Goal: Information Seeking & Learning: Understand process/instructions

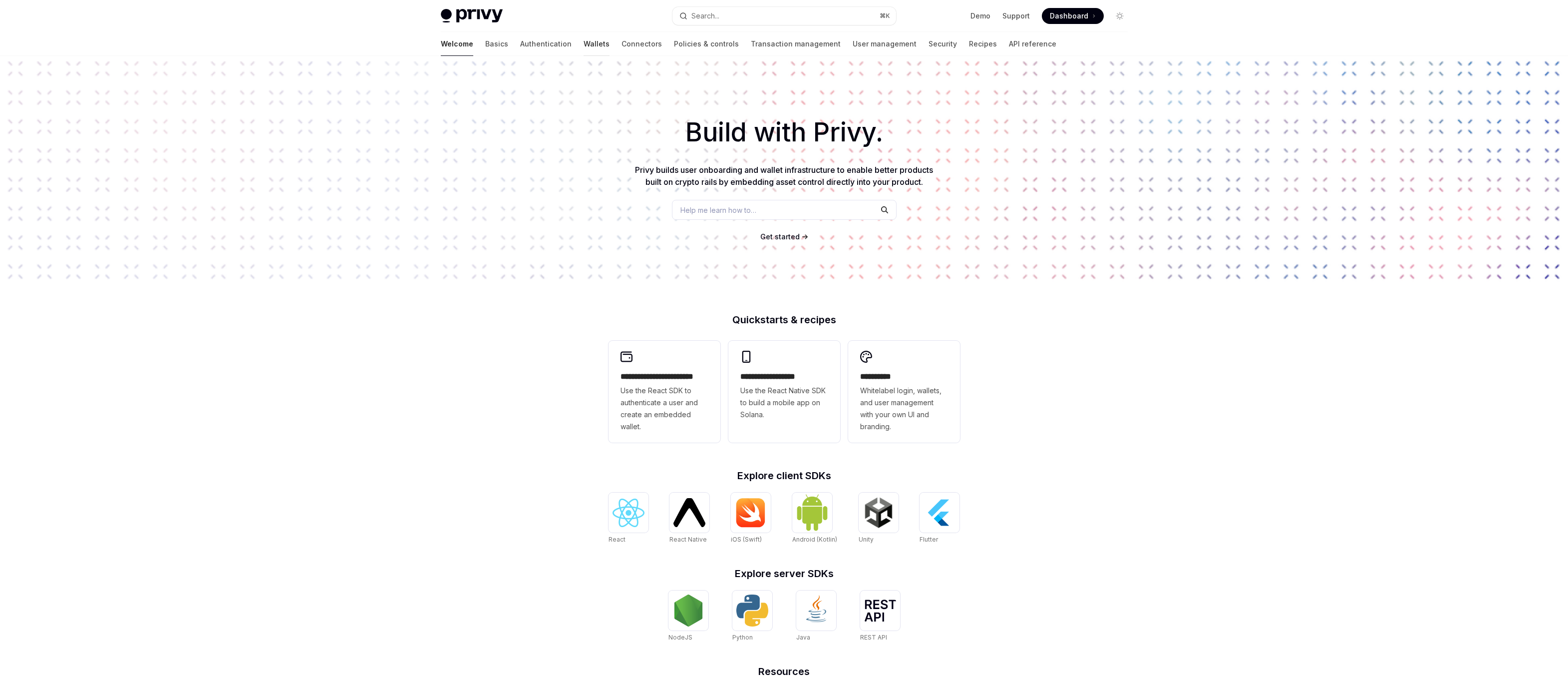
click at [584, 45] on link "Wallets" at bounding box center [597, 43] width 26 height 24
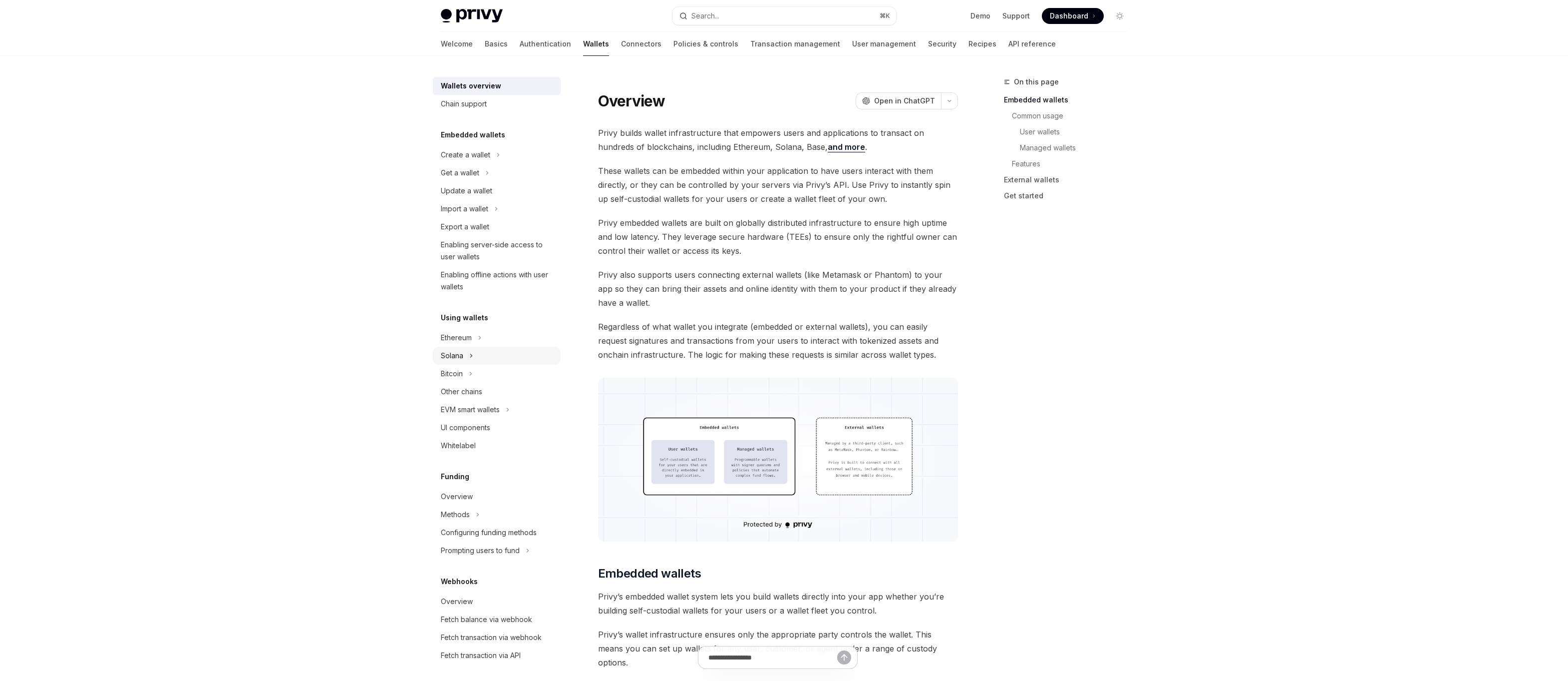
click at [451, 353] on div "Solana" at bounding box center [453, 356] width 23 height 12
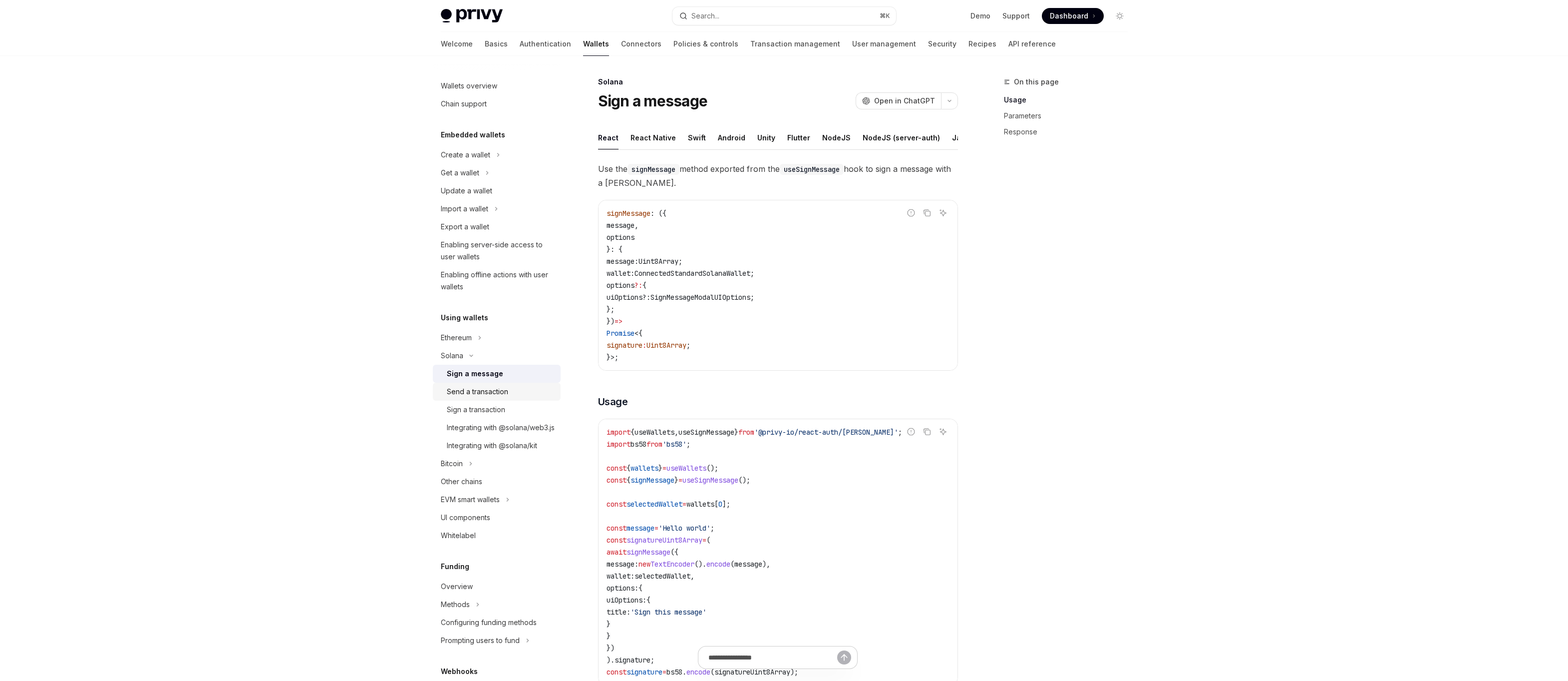
click at [451, 393] on div "Send a transaction" at bounding box center [478, 392] width 61 height 12
type textarea "*"
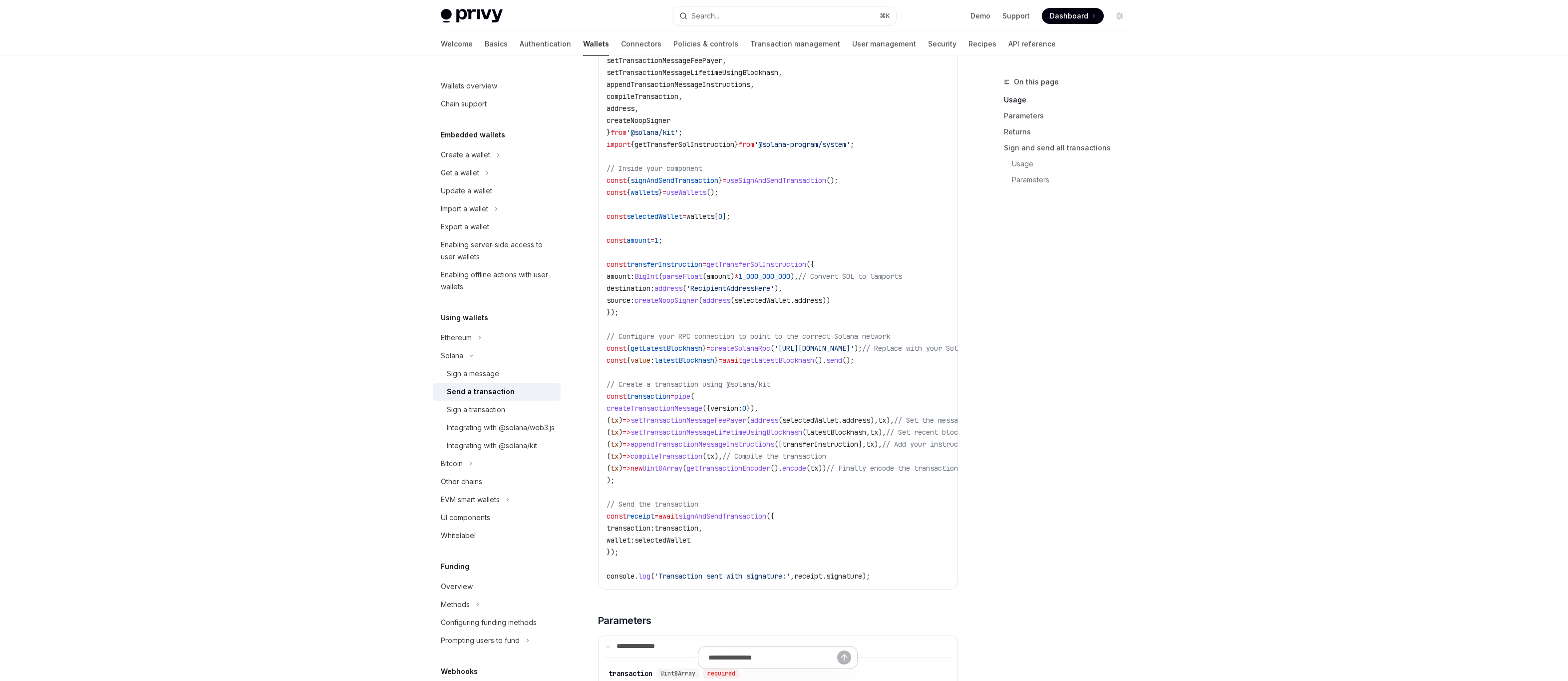
scroll to position [558, 0]
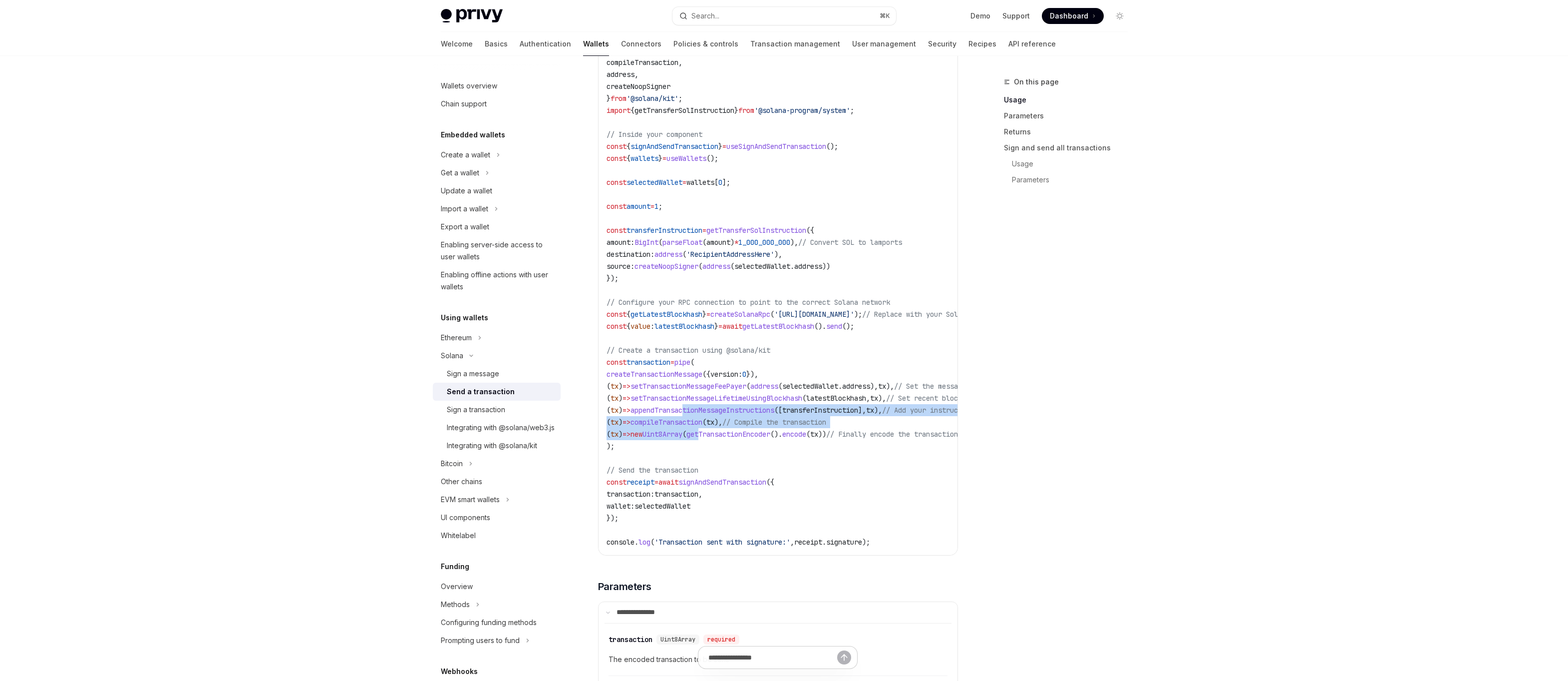
drag, startPoint x: 700, startPoint y: 415, endPoint x: 726, endPoint y: 439, distance: 35.4
click at [726, 439] on code "import { useSignAndSendTransaction , useWallets } from '@privy-io/react-auth/so…" at bounding box center [842, 247] width 471 height 599
drag, startPoint x: 738, startPoint y: 439, endPoint x: 687, endPoint y: 391, distance: 70.0
click at [687, 391] on code "import { useSignAndSendTransaction , useWallets } from '@privy-io/react-auth/so…" at bounding box center [842, 247] width 471 height 599
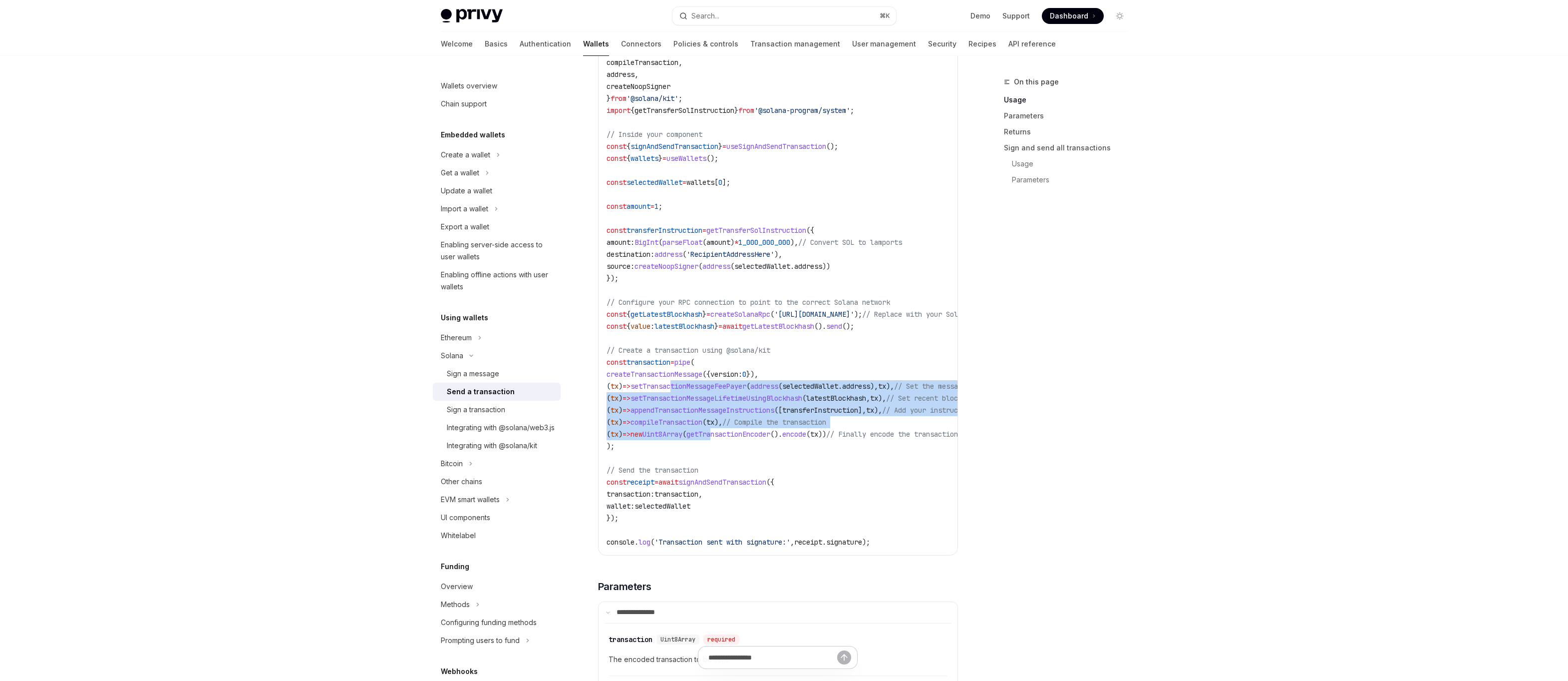
click at [687, 391] on code "import { useSignAndSendTransaction , useWallets } from '@privy-io/react-auth/so…" at bounding box center [842, 247] width 471 height 599
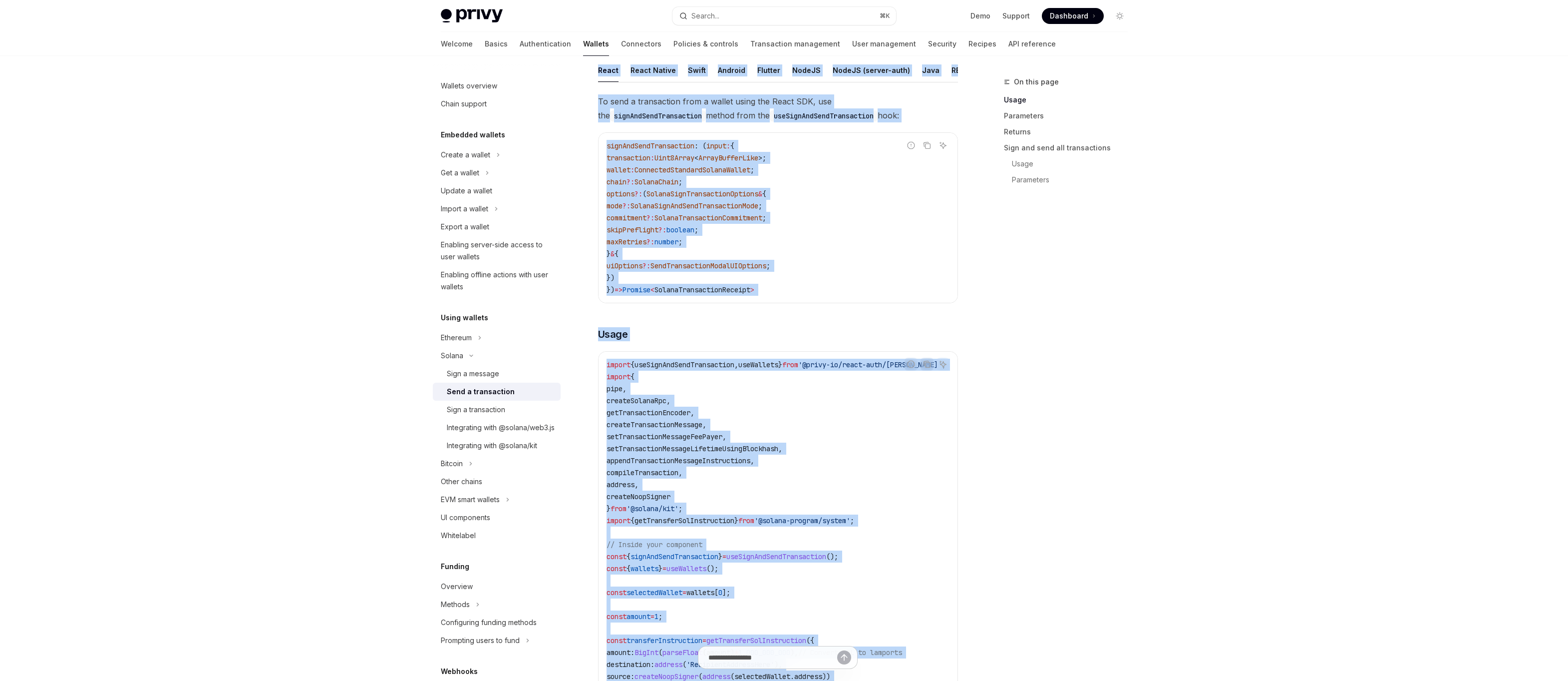
scroll to position [65, 0]
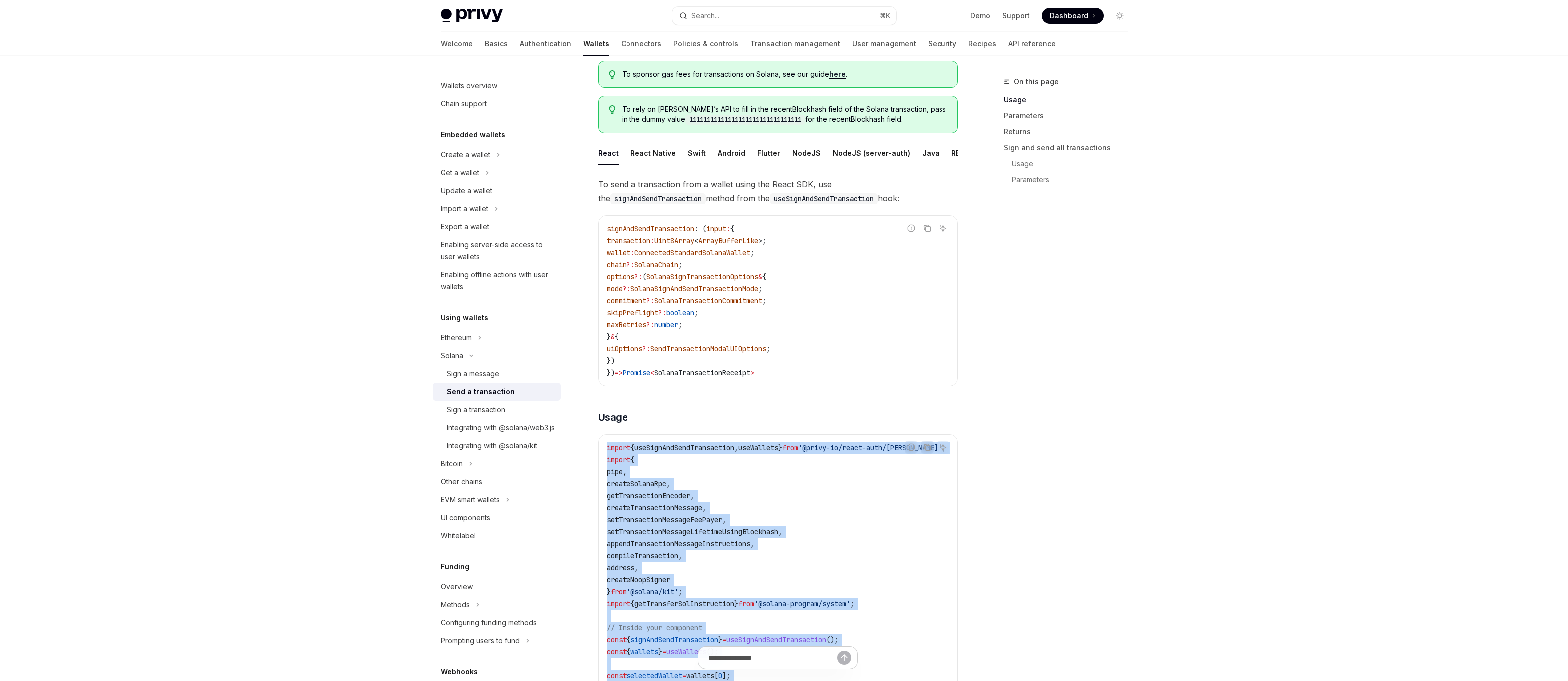
drag, startPoint x: 909, startPoint y: 462, endPoint x: 604, endPoint y: 448, distance: 305.3
copy code "import { useSignAndSendTransaction , useWallets } from '@privy-io/react-auth/so…"
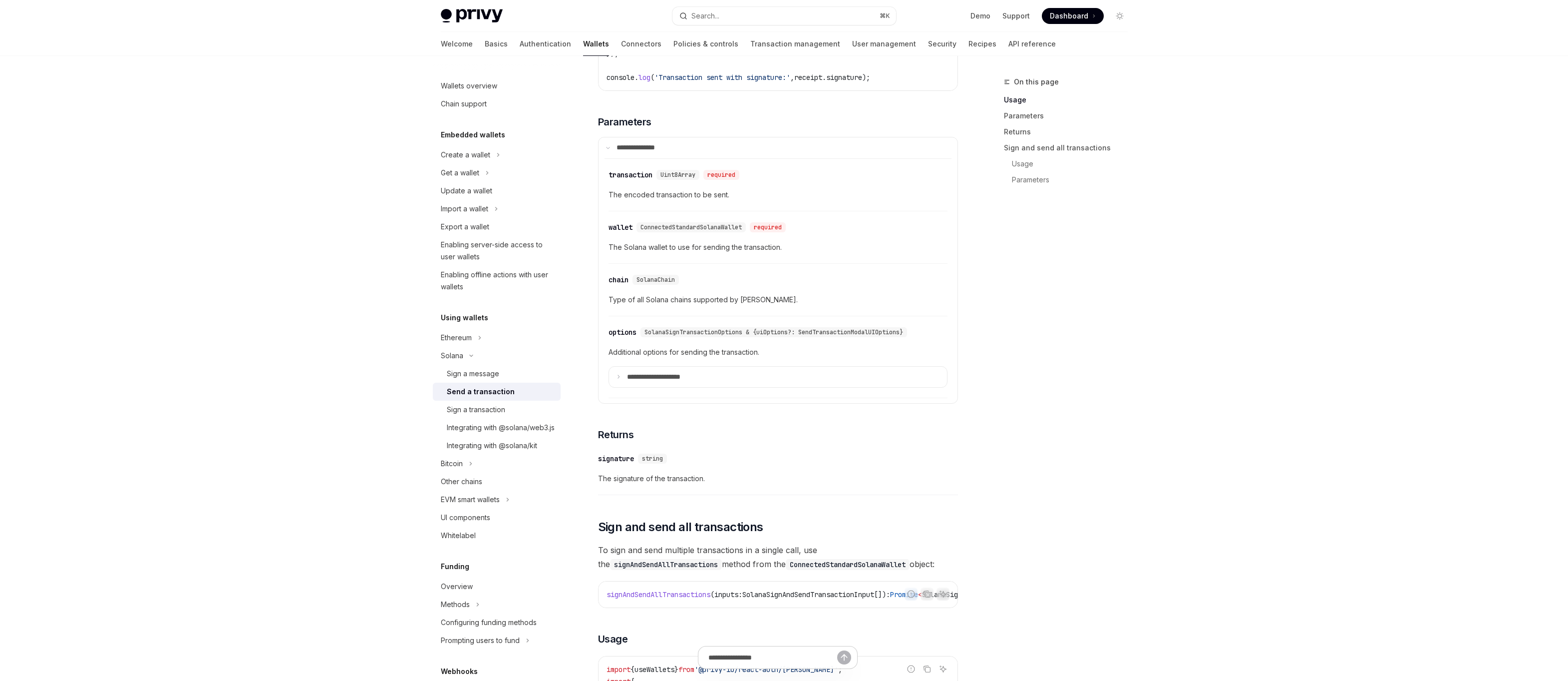
click at [866, 326] on div "**********" at bounding box center [778, 360] width 339 height 77
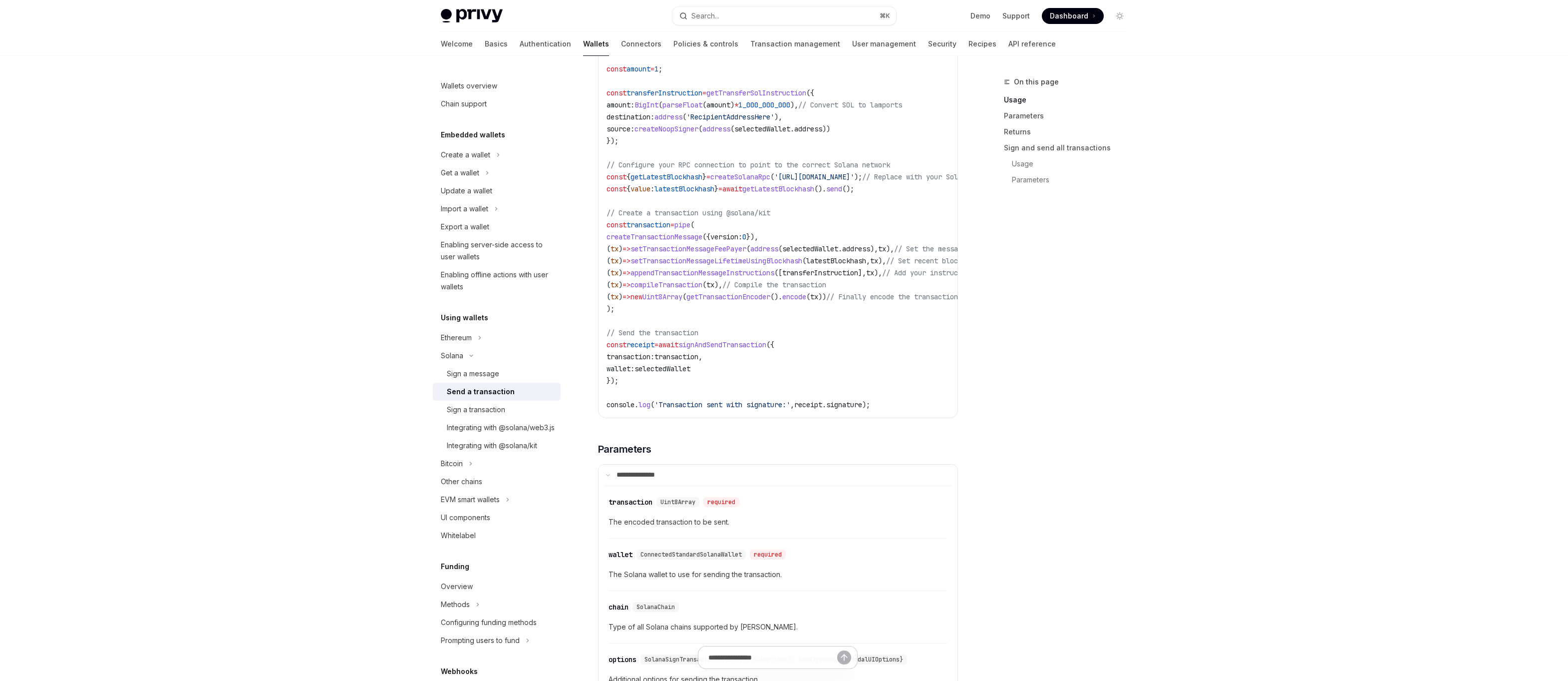
scroll to position [642, 0]
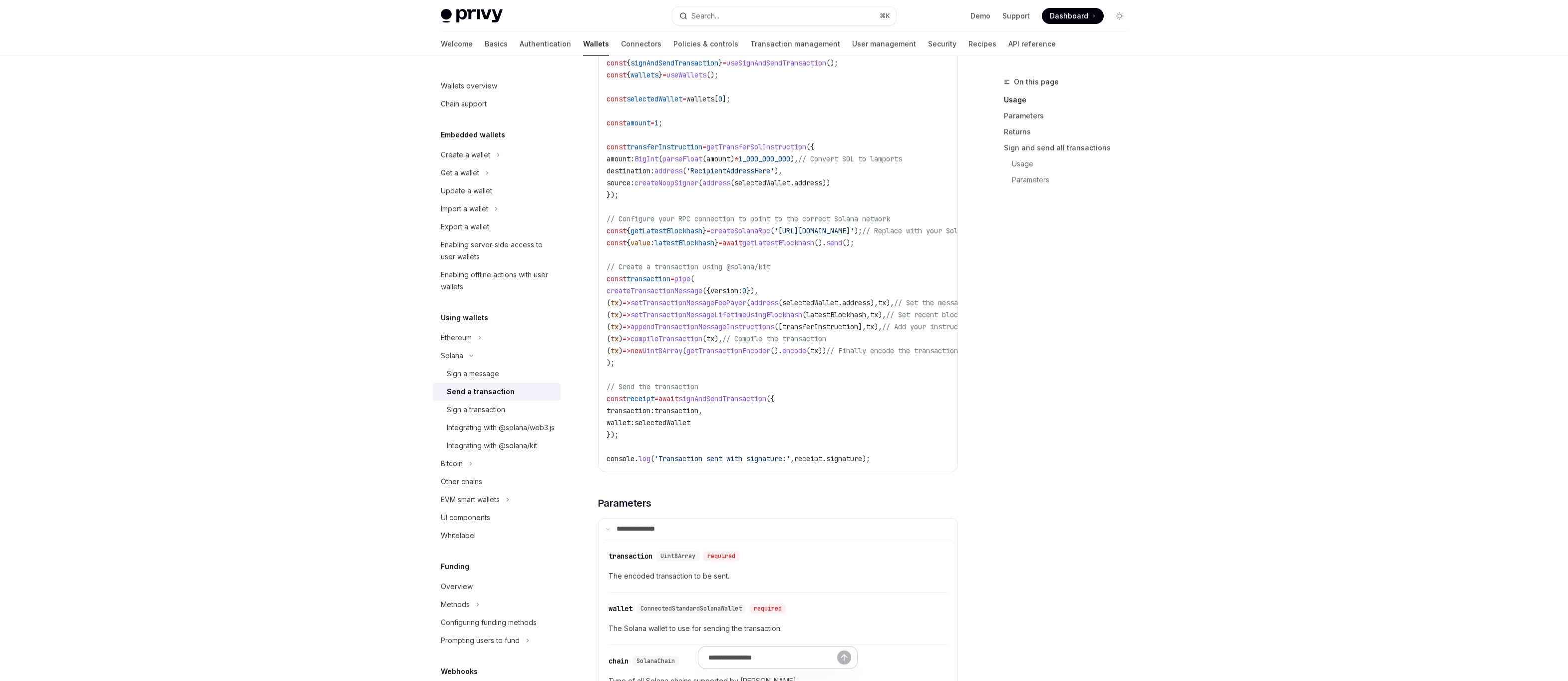
click at [739, 401] on span "signAndSendTransaction" at bounding box center [723, 398] width 88 height 9
copy span "signAndSendTransaction"
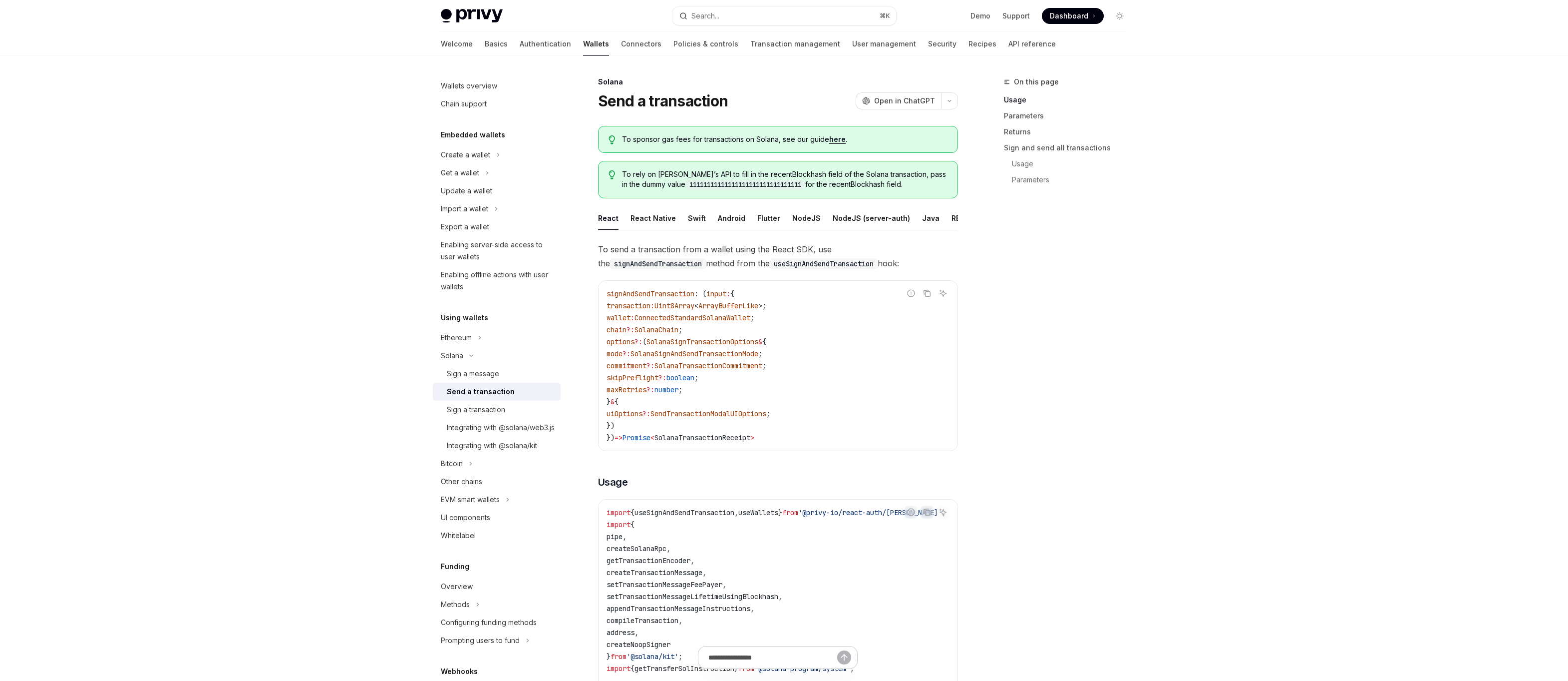
scroll to position [107, 0]
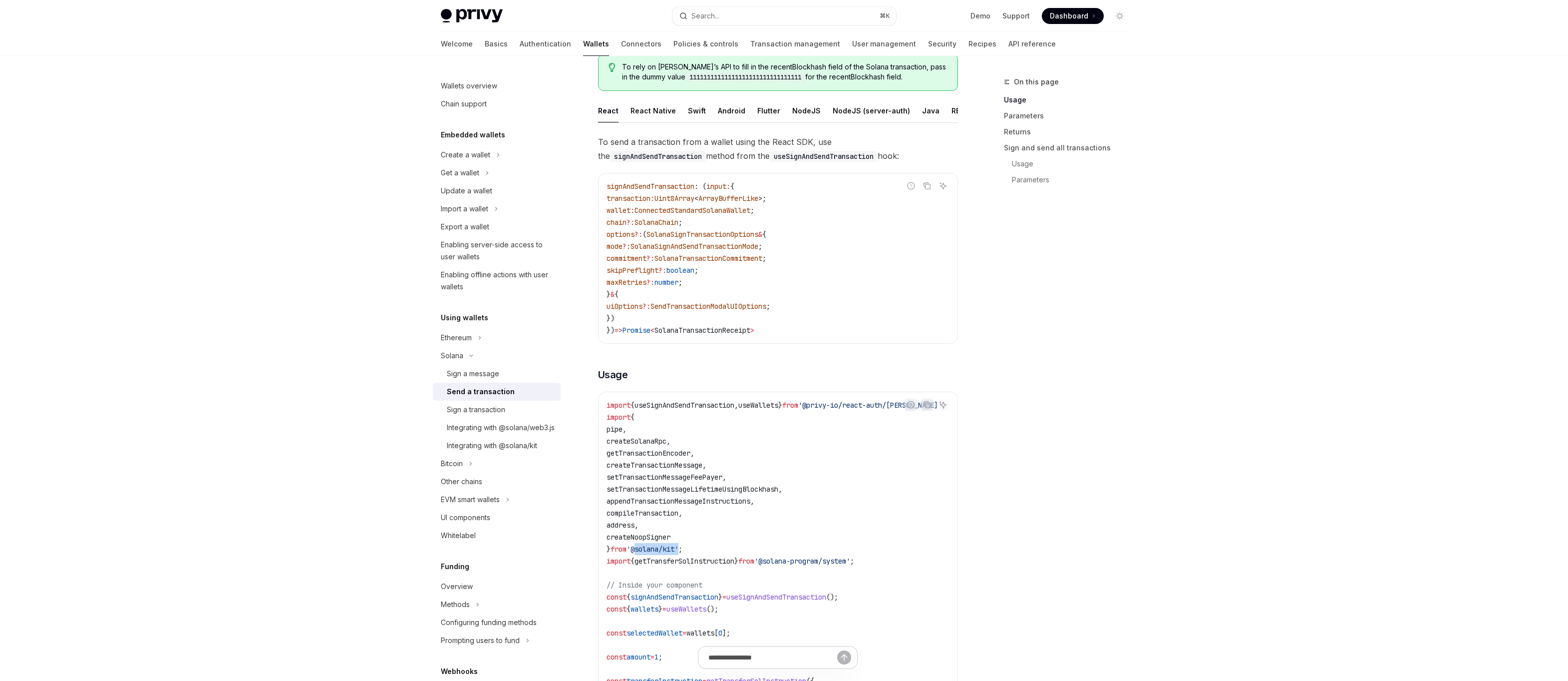
drag, startPoint x: 685, startPoint y: 548, endPoint x: 641, endPoint y: 548, distance: 44.0
click at [641, 548] on span "'@solana/kit'" at bounding box center [652, 549] width 52 height 9
copy span "@solana/kit"
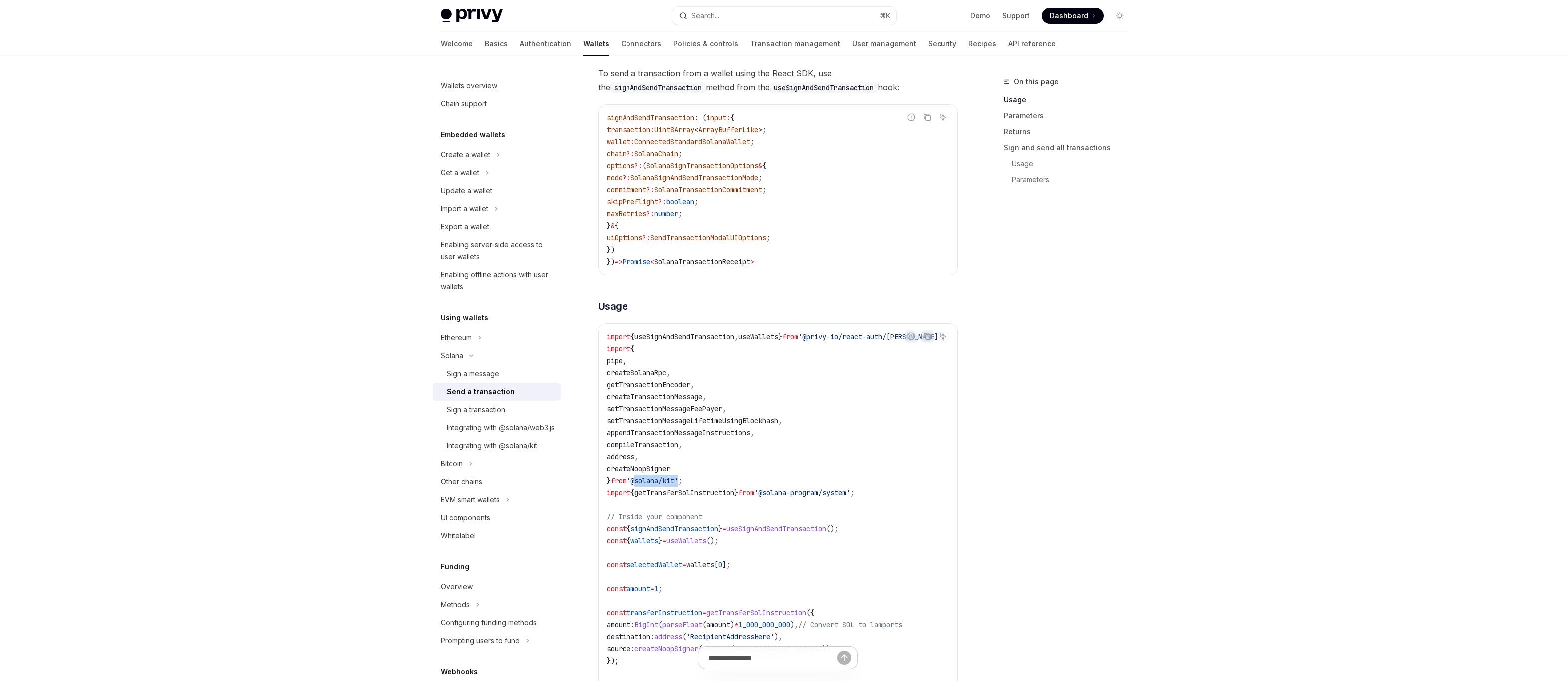
scroll to position [433, 0]
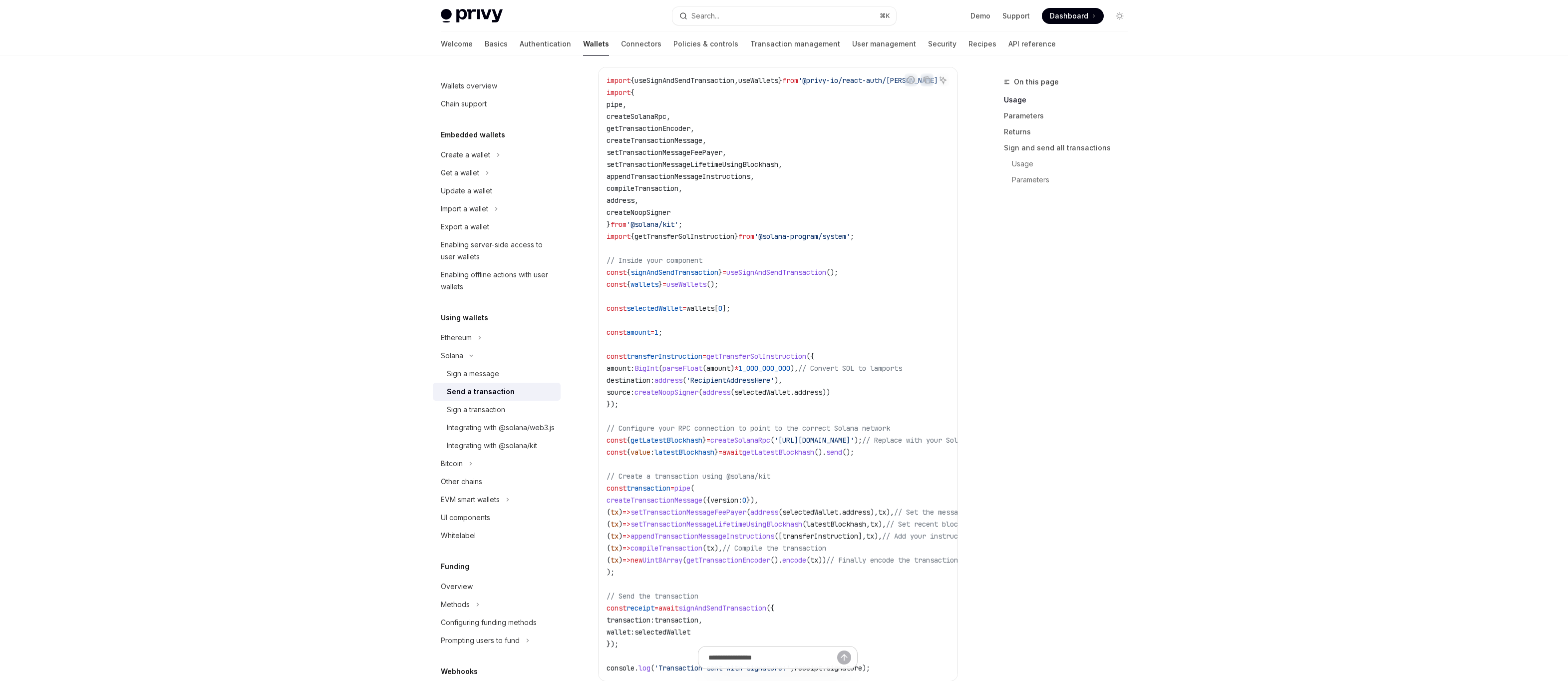
click at [870, 510] on span "address" at bounding box center [857, 512] width 28 height 9
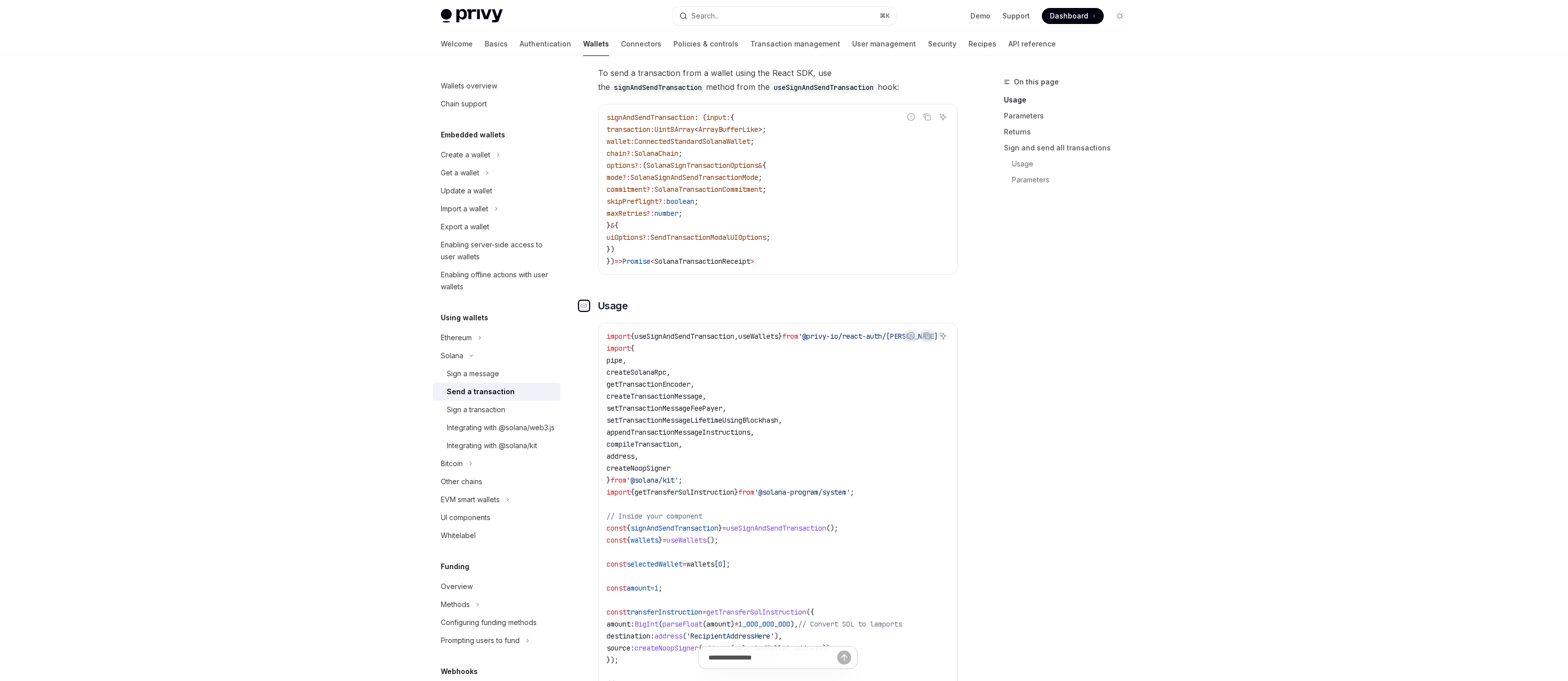
click at [588, 305] on div "Navigate to header" at bounding box center [584, 306] width 12 height 12
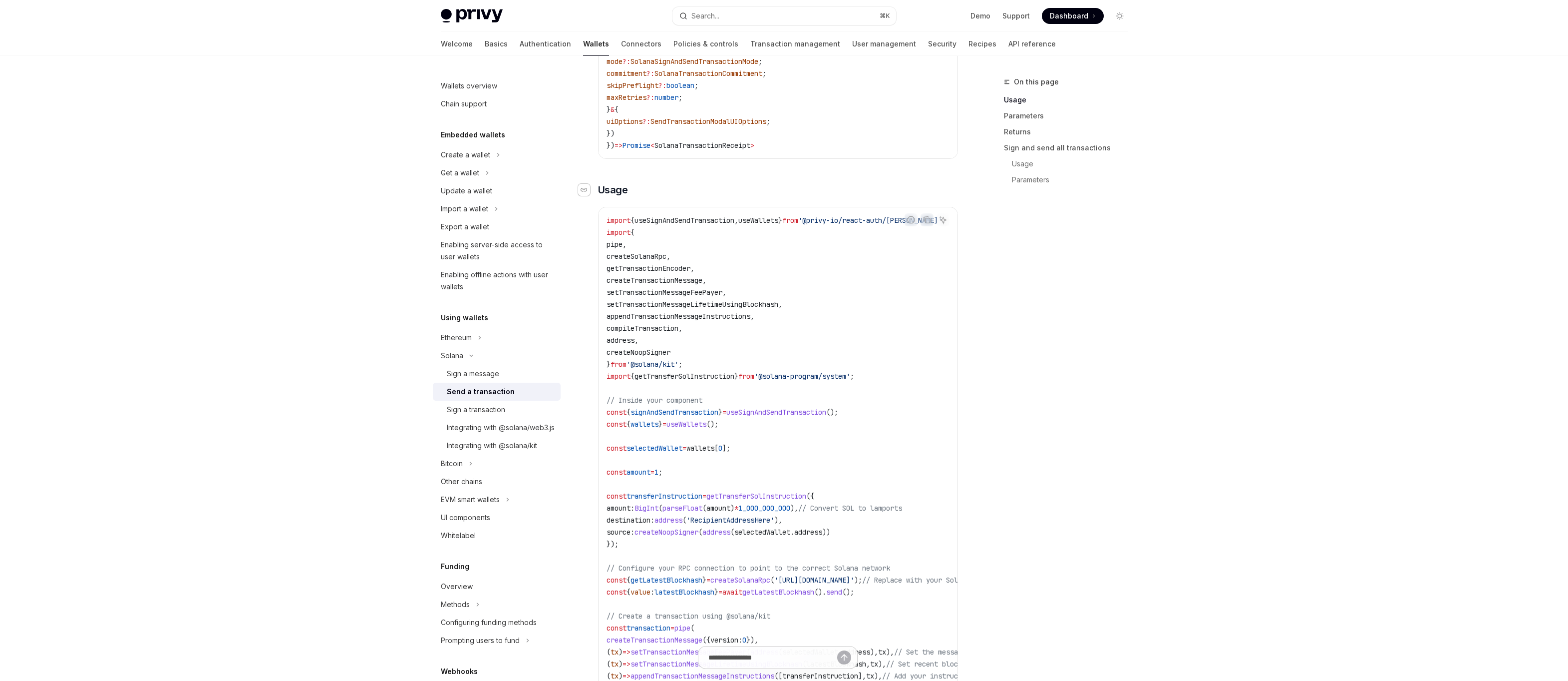
scroll to position [399, 0]
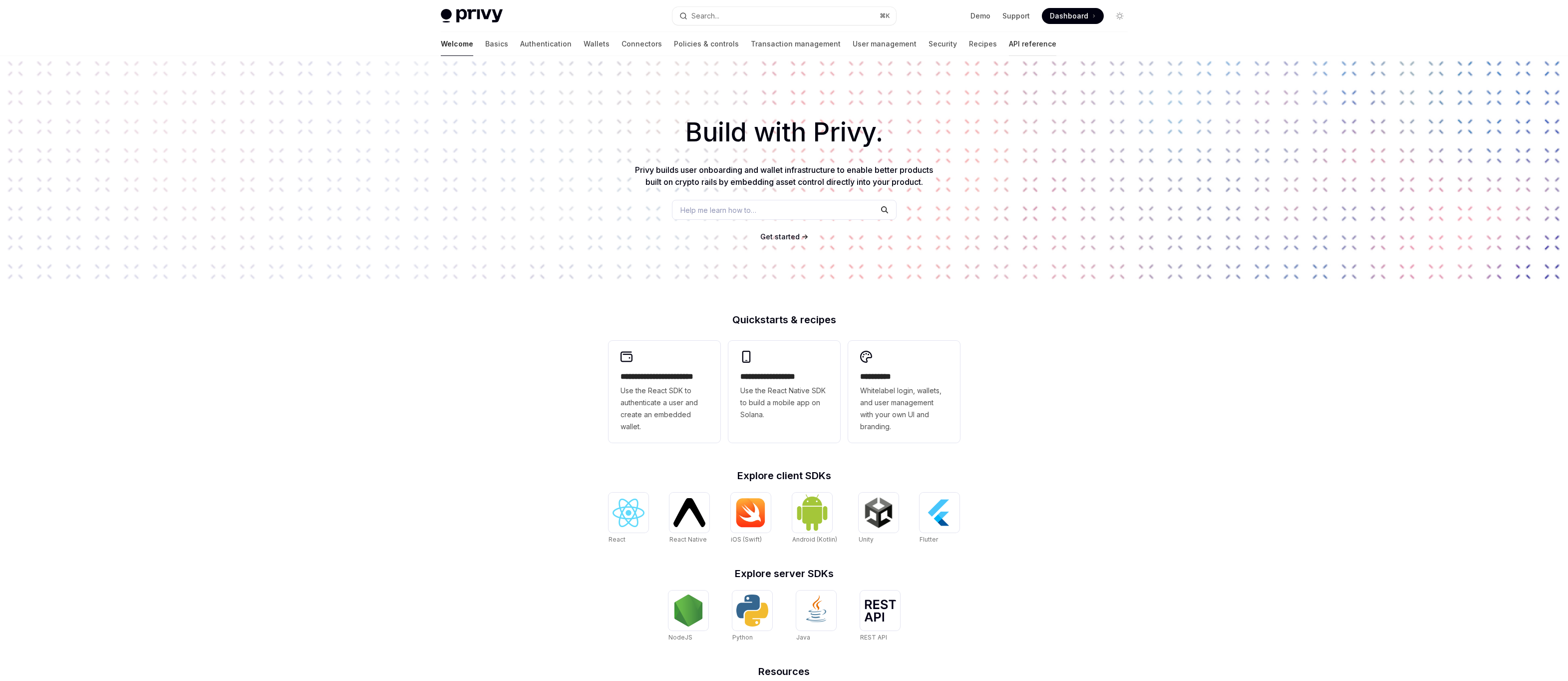
click at [1009, 37] on link "API reference" at bounding box center [1033, 43] width 47 height 24
type textarea "*"
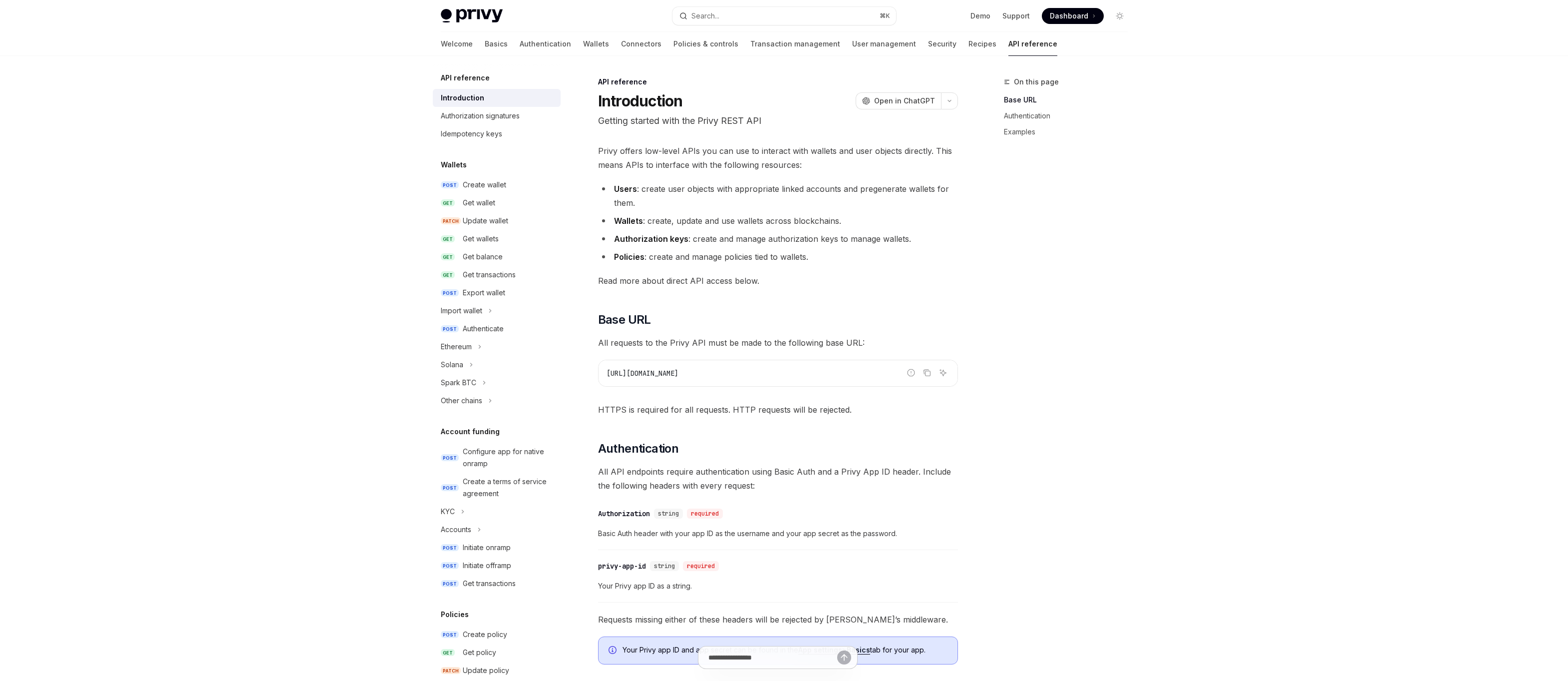
scroll to position [369, 0]
